Goal: Information Seeking & Learning: Learn about a topic

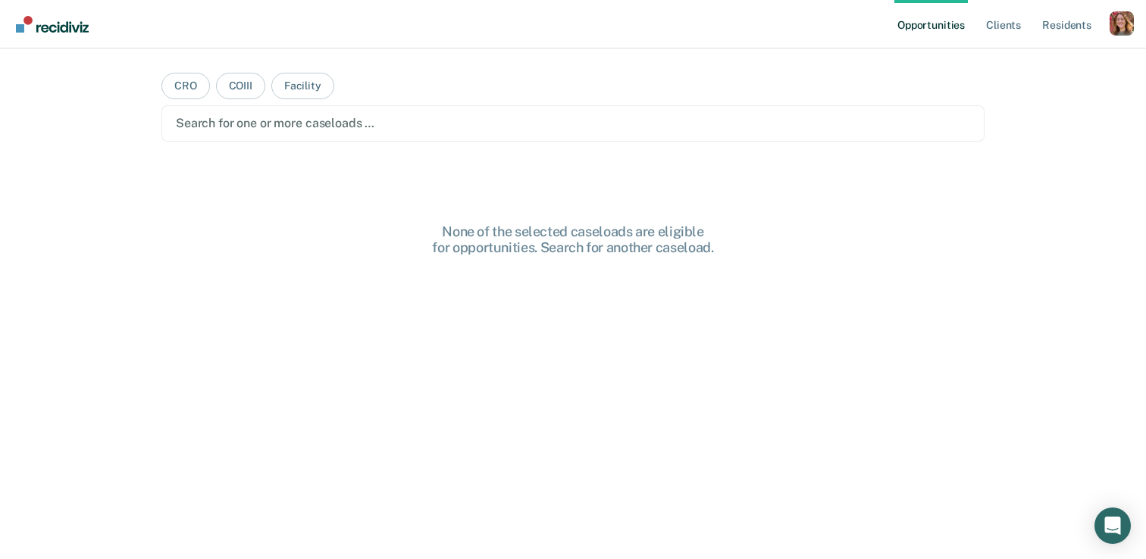
click at [1107, 27] on ul "Opportunities Client s Resident s" at bounding box center [1001, 24] width 215 height 49
click at [1123, 25] on div "Profile dropdown button" at bounding box center [1122, 23] width 24 height 24
click at [1019, 61] on link "Profile" at bounding box center [1061, 61] width 122 height 13
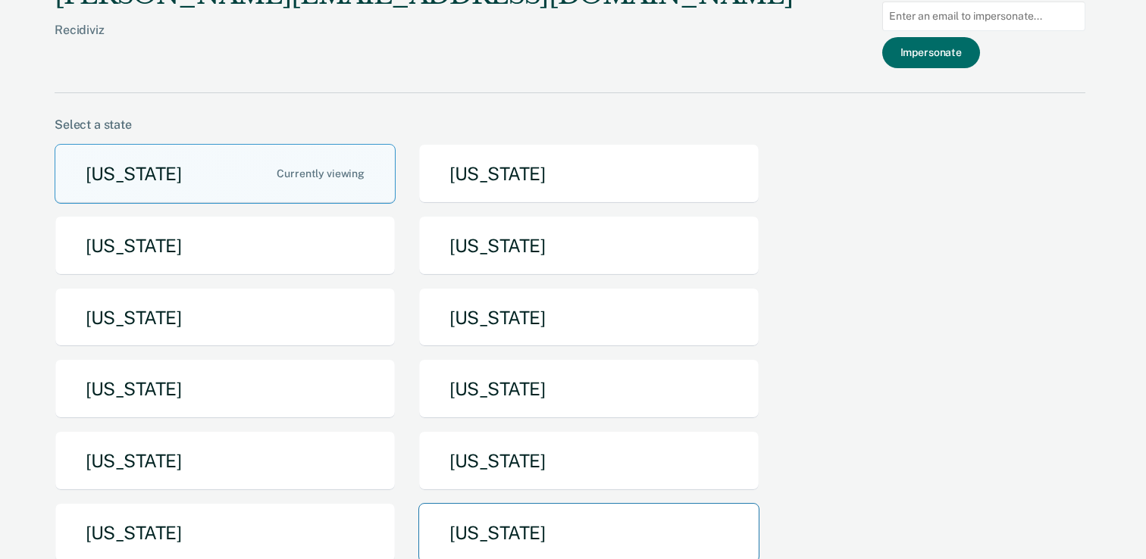
scroll to position [5, 0]
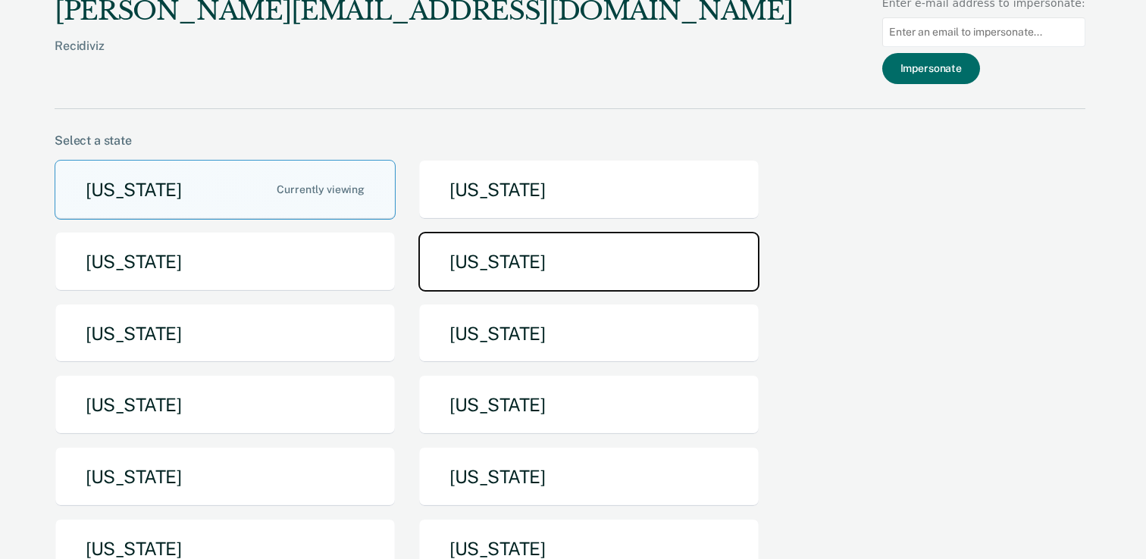
click at [479, 261] on button "[US_STATE]" at bounding box center [588, 262] width 341 height 60
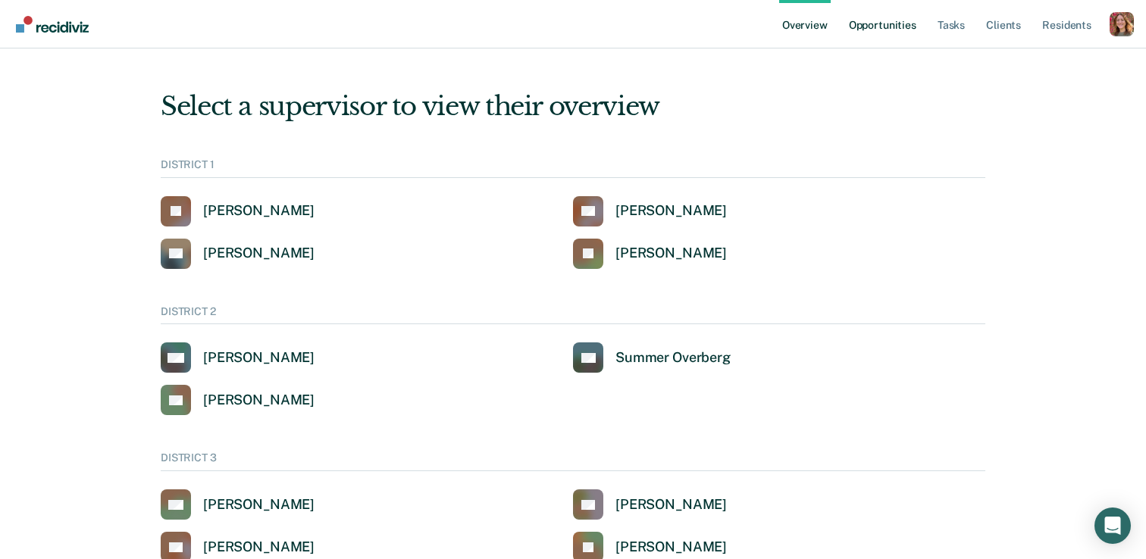
click at [872, 27] on link "Opportunities" at bounding box center [883, 24] width 74 height 49
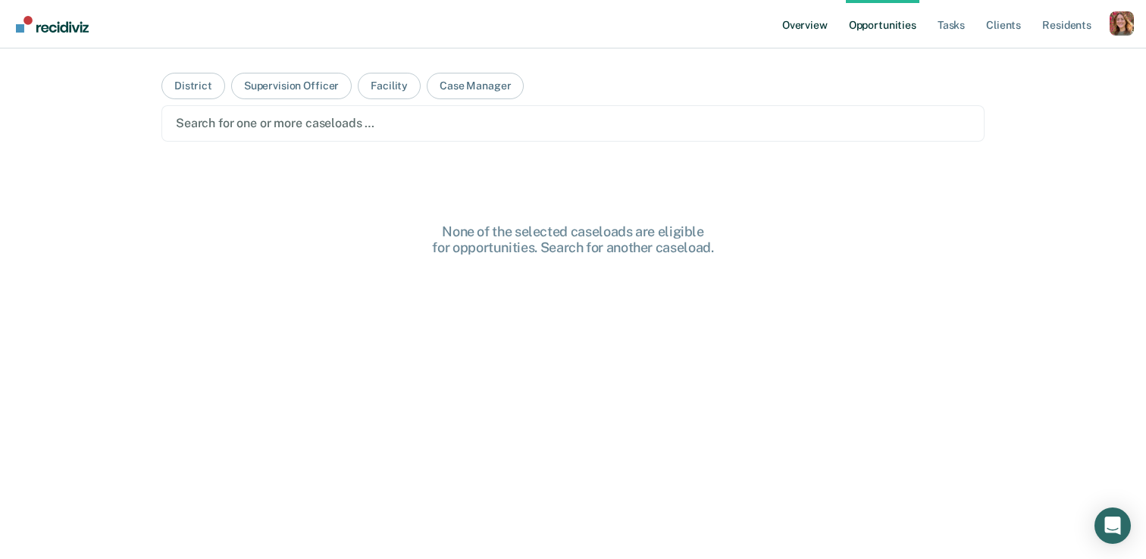
click at [803, 24] on link "Overview" at bounding box center [805, 24] width 52 height 49
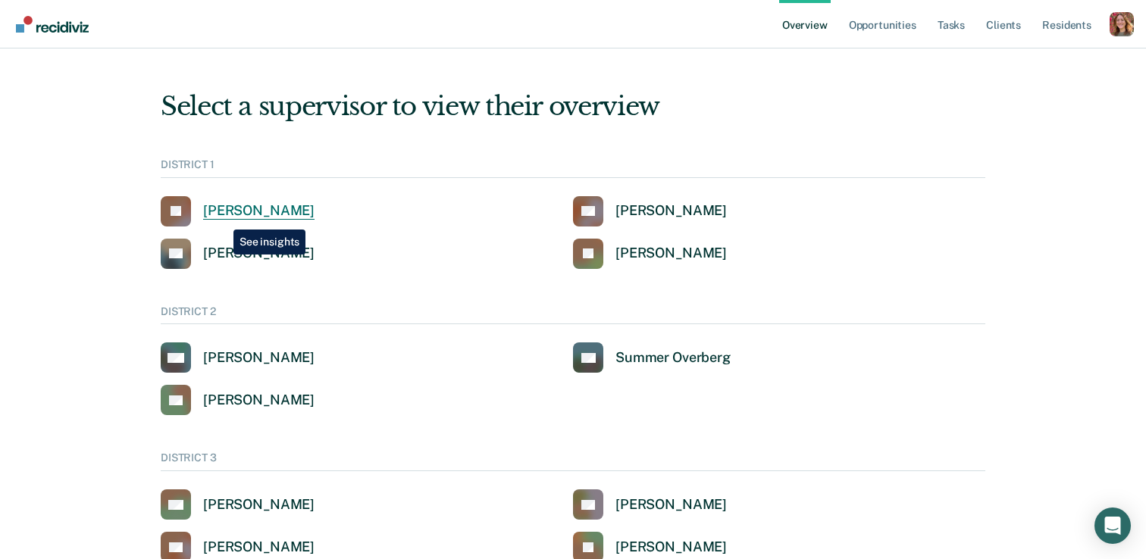
click at [222, 218] on div "[PERSON_NAME]" at bounding box center [258, 210] width 111 height 17
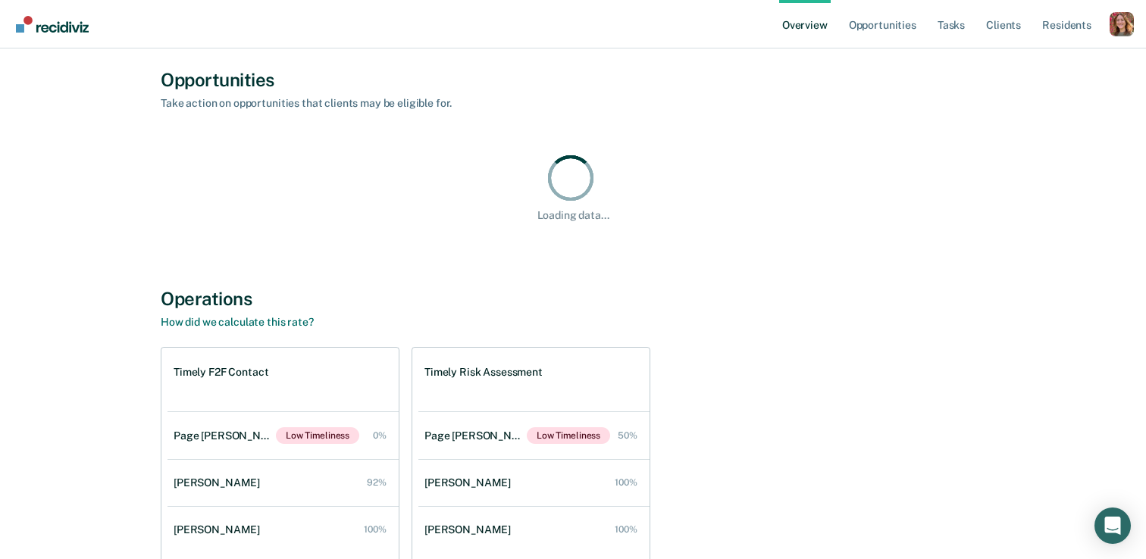
scroll to position [762, 0]
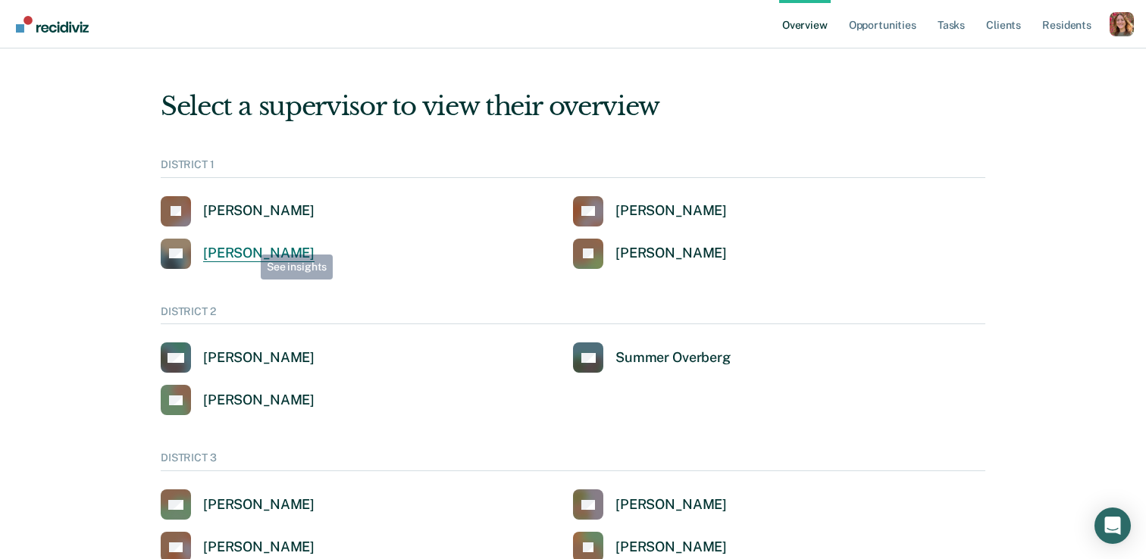
click at [247, 249] on div "[PERSON_NAME]" at bounding box center [258, 253] width 111 height 17
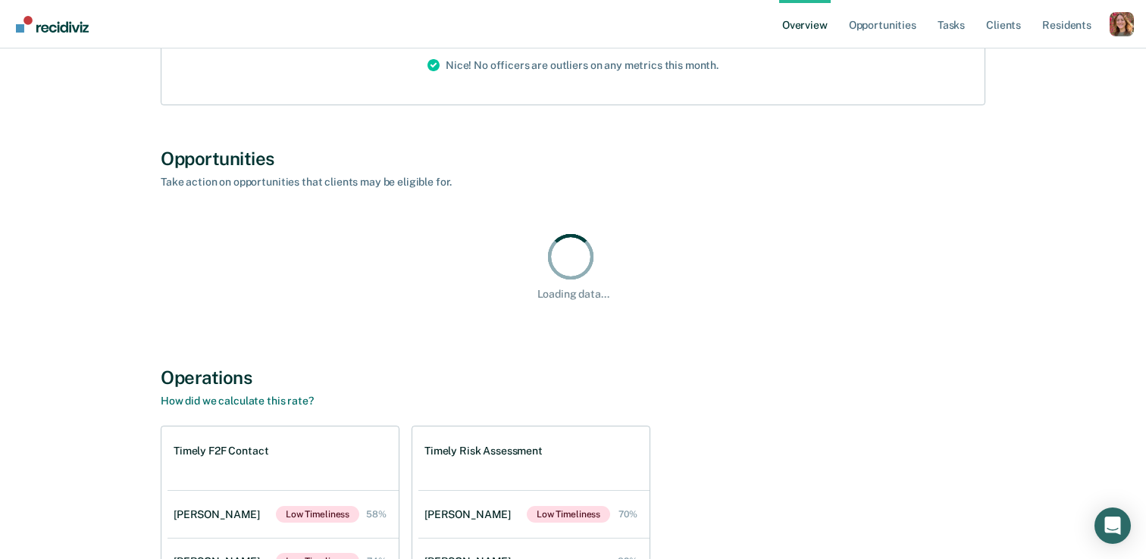
scroll to position [693, 0]
